Goal: Transaction & Acquisition: Purchase product/service

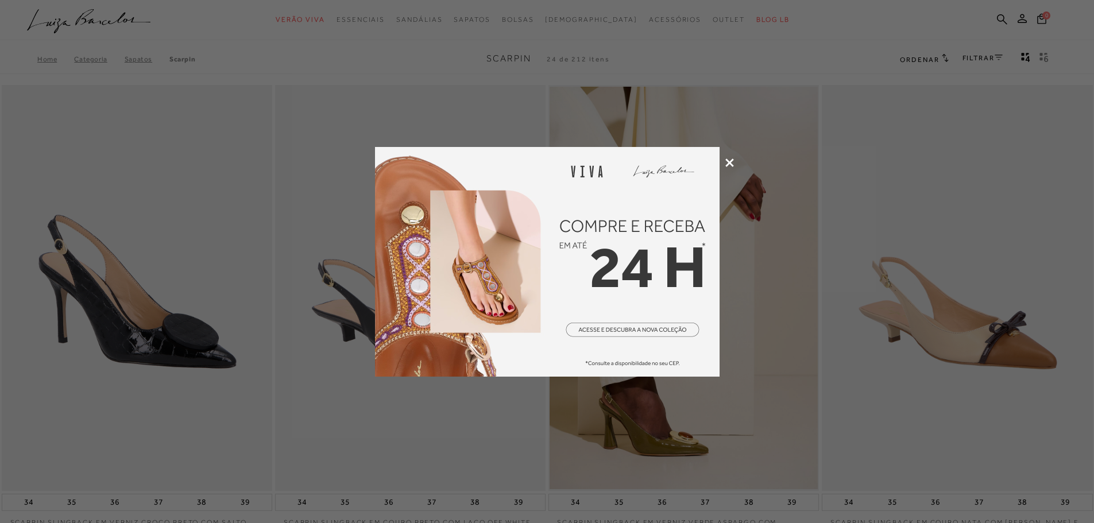
drag, startPoint x: 0, startPoint y: 0, endPoint x: 729, endPoint y: 160, distance: 746.4
click at [729, 160] on icon at bounding box center [729, 163] width 9 height 9
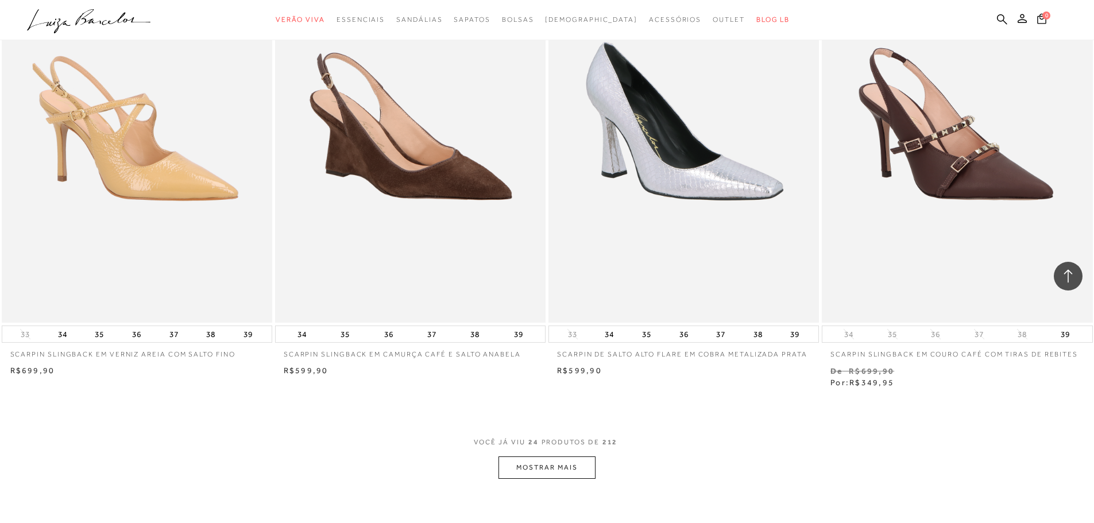
scroll to position [2585, 0]
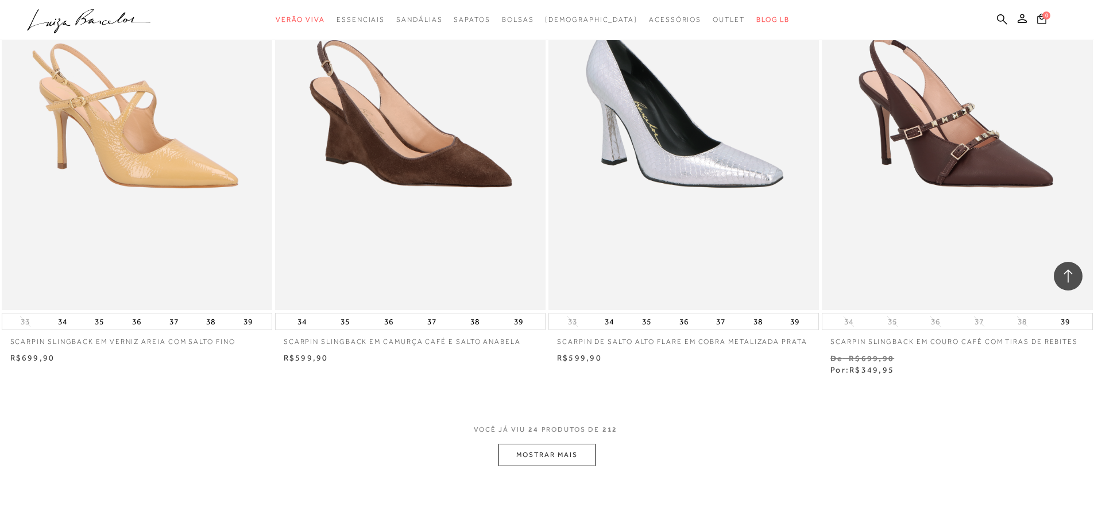
click at [545, 452] on button "MOSTRAR MAIS" at bounding box center [547, 455] width 97 height 22
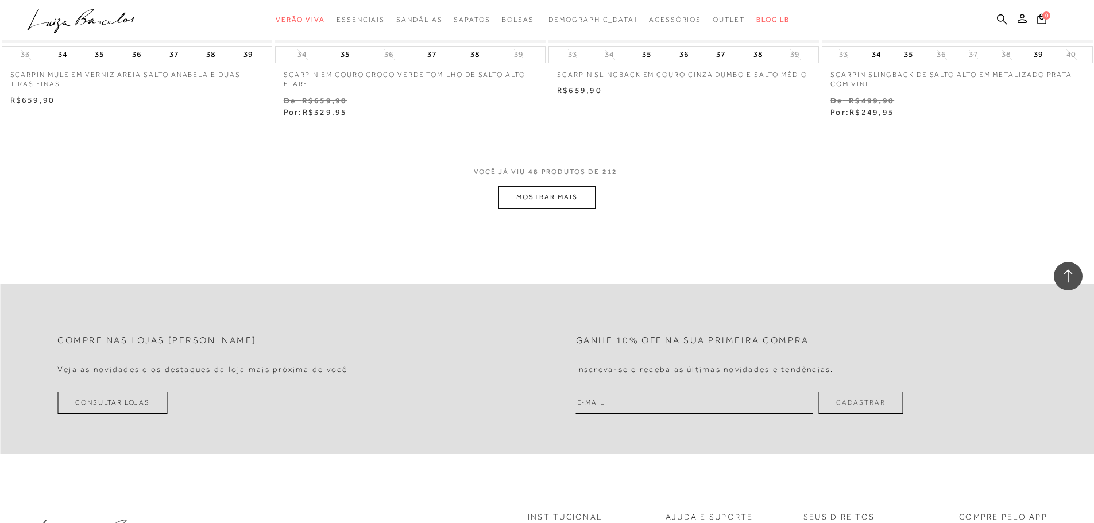
scroll to position [5802, 0]
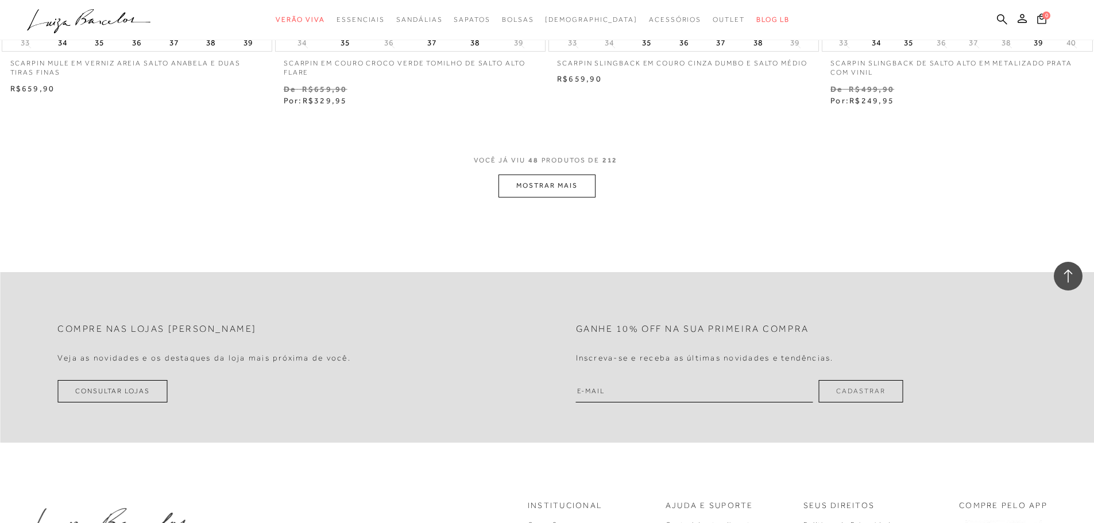
click at [560, 182] on button "MOSTRAR MAIS" at bounding box center [547, 186] width 97 height 22
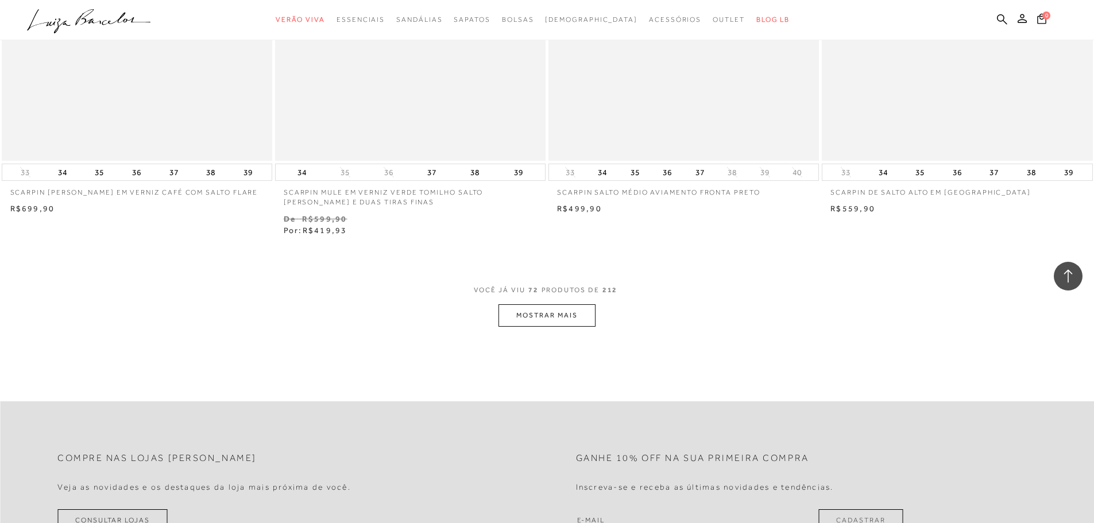
scroll to position [8674, 0]
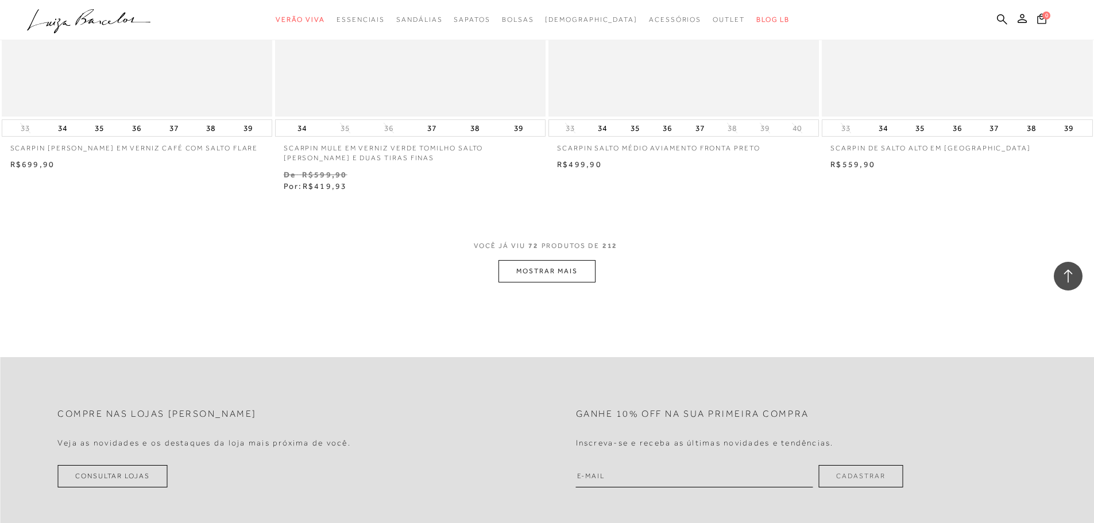
click at [559, 276] on button "MOSTRAR MAIS" at bounding box center [547, 271] width 97 height 22
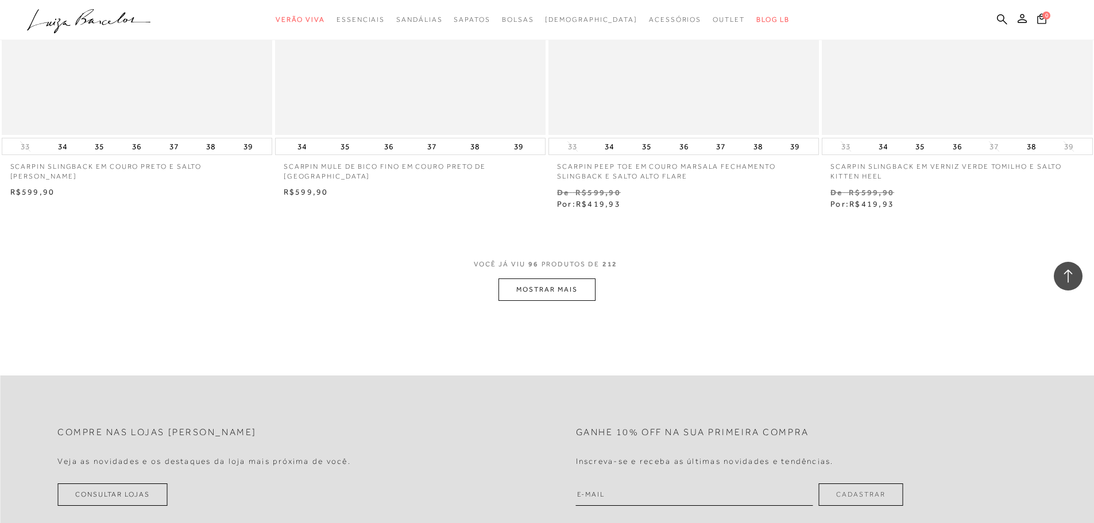
scroll to position [11603, 0]
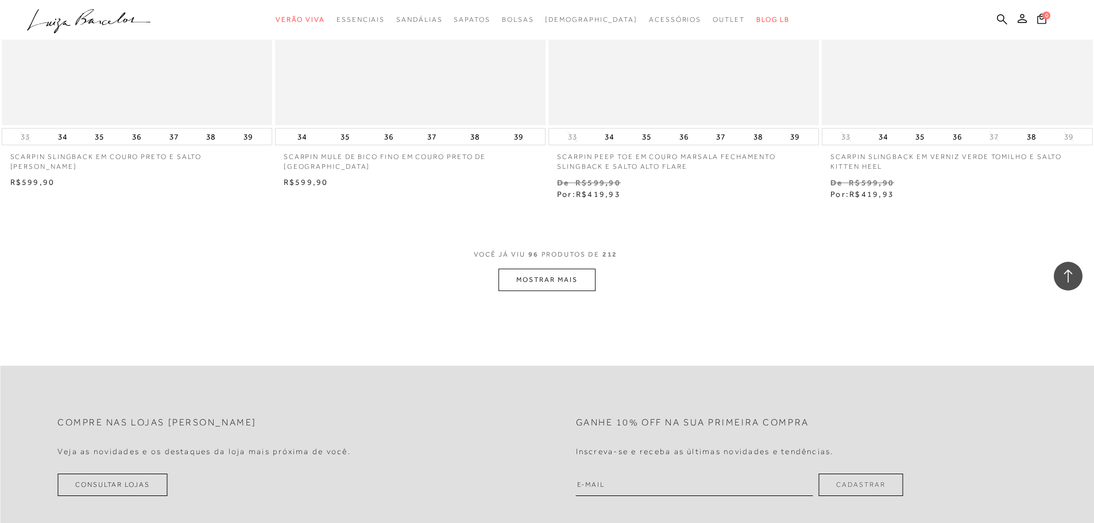
click at [564, 274] on button "MOSTRAR MAIS" at bounding box center [547, 280] width 97 height 22
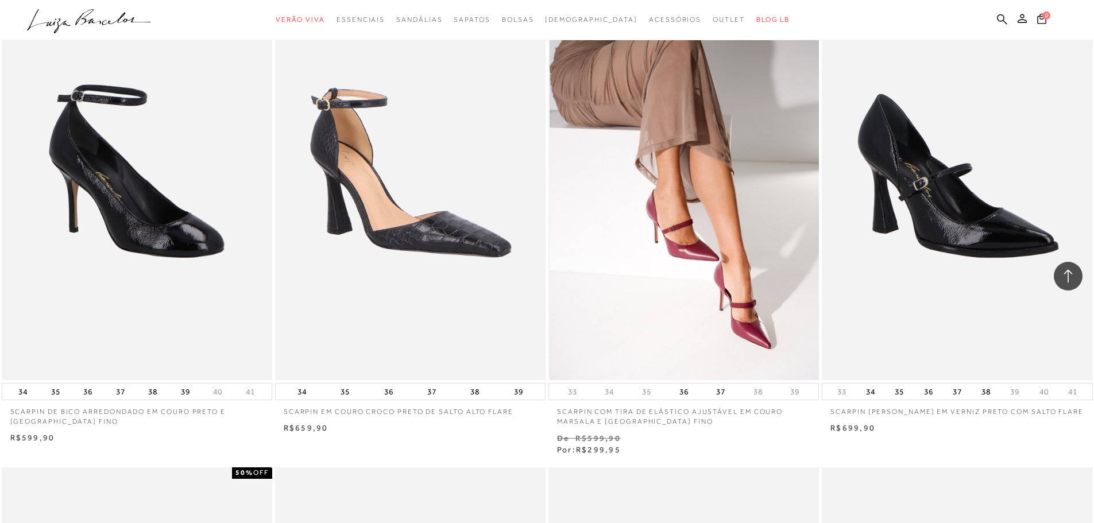
scroll to position [4481, 0]
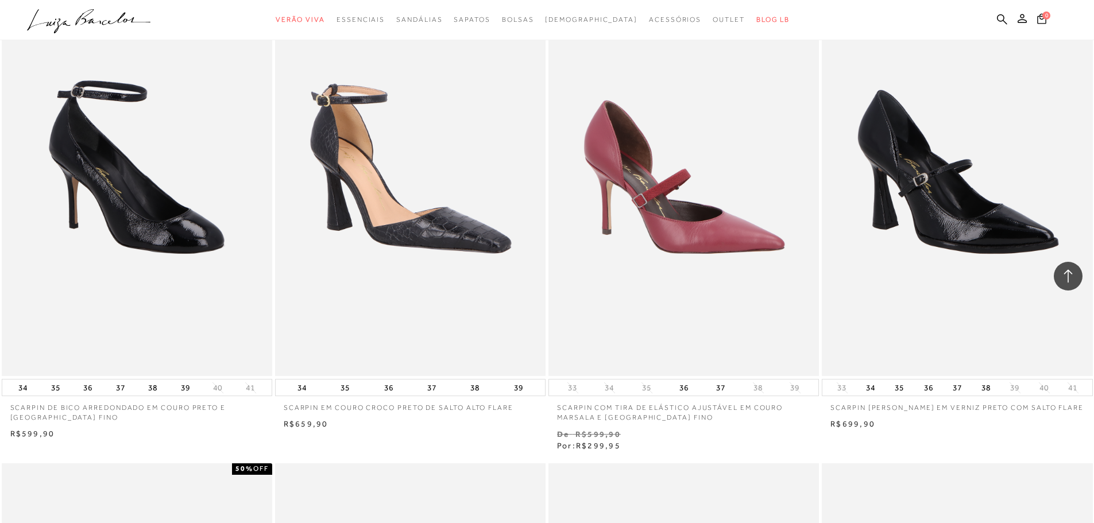
click at [668, 415] on p "SCARPIN COM TIRA DE ELÁSTICO AJUSTÁVEL EM COURO MARSALA E [GEOGRAPHIC_DATA] FINO" at bounding box center [684, 409] width 271 height 26
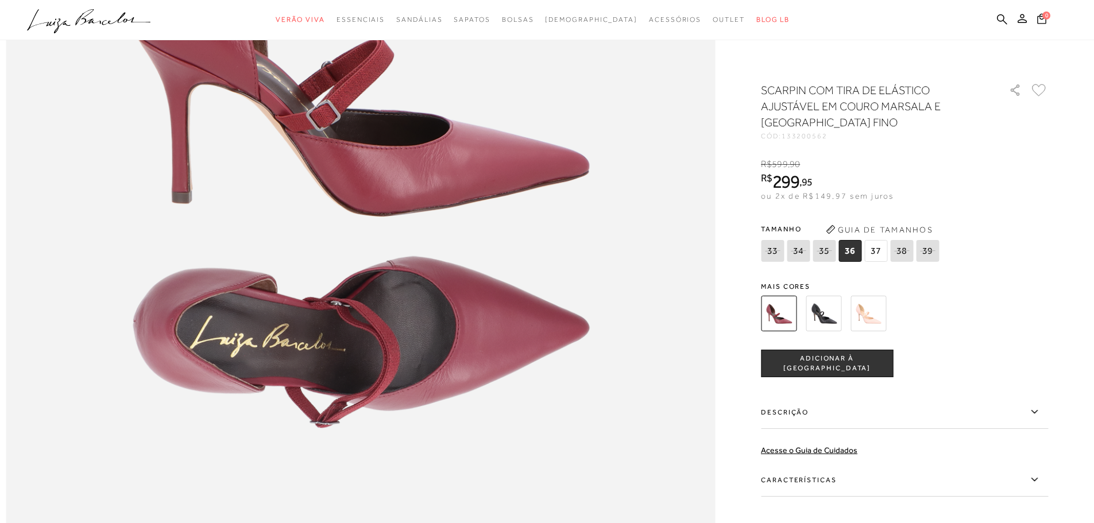
scroll to position [1321, 0]
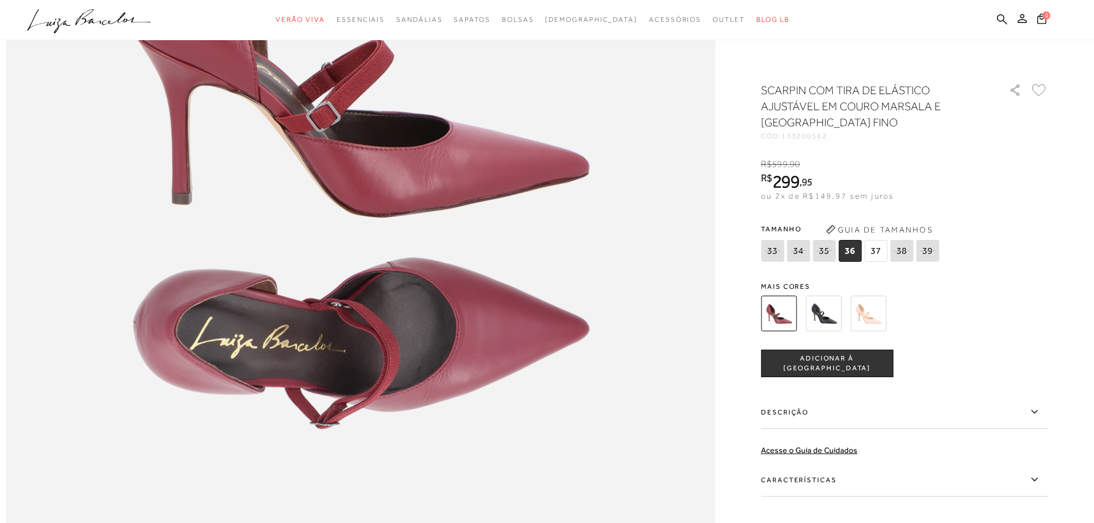
click at [823, 311] on img at bounding box center [824, 314] width 36 height 36
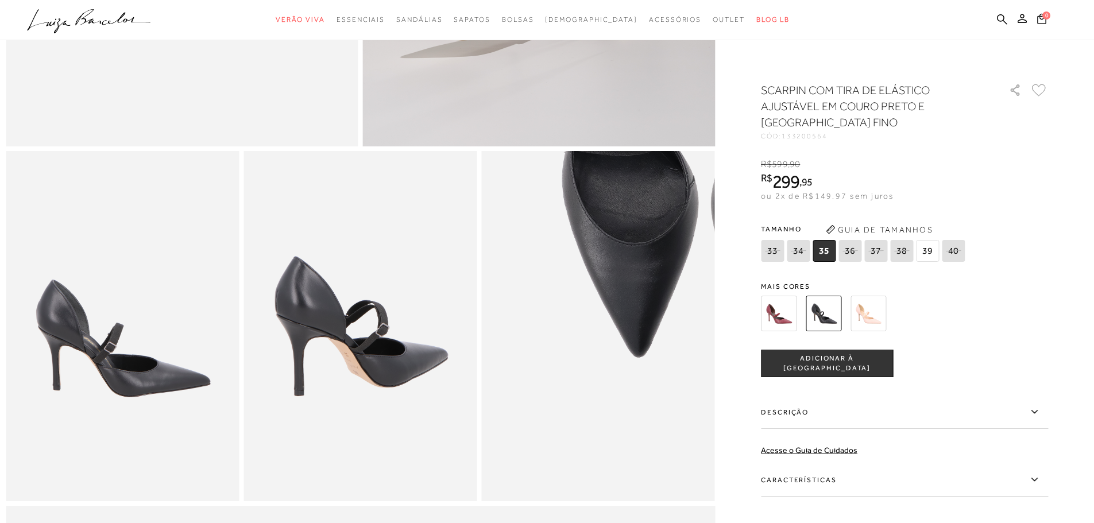
scroll to position [402, 0]
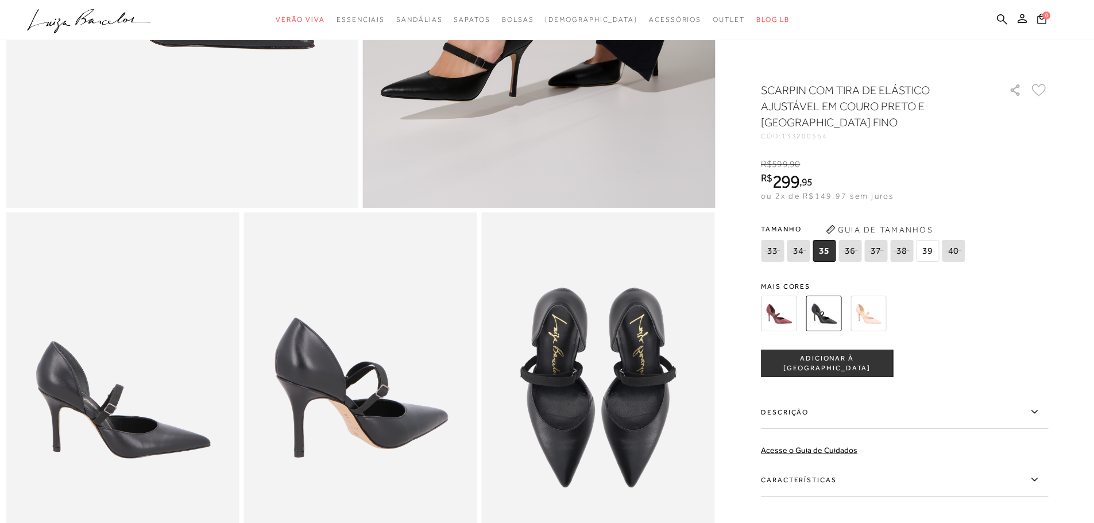
click at [866, 319] on img at bounding box center [869, 314] width 36 height 36
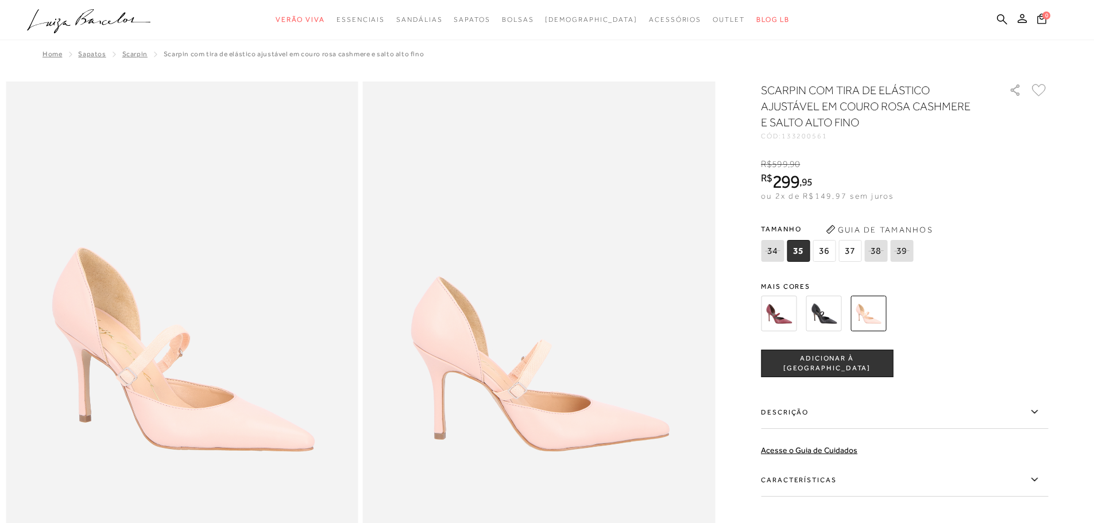
click at [818, 305] on img at bounding box center [824, 314] width 36 height 36
